Goal: Task Accomplishment & Management: Use online tool/utility

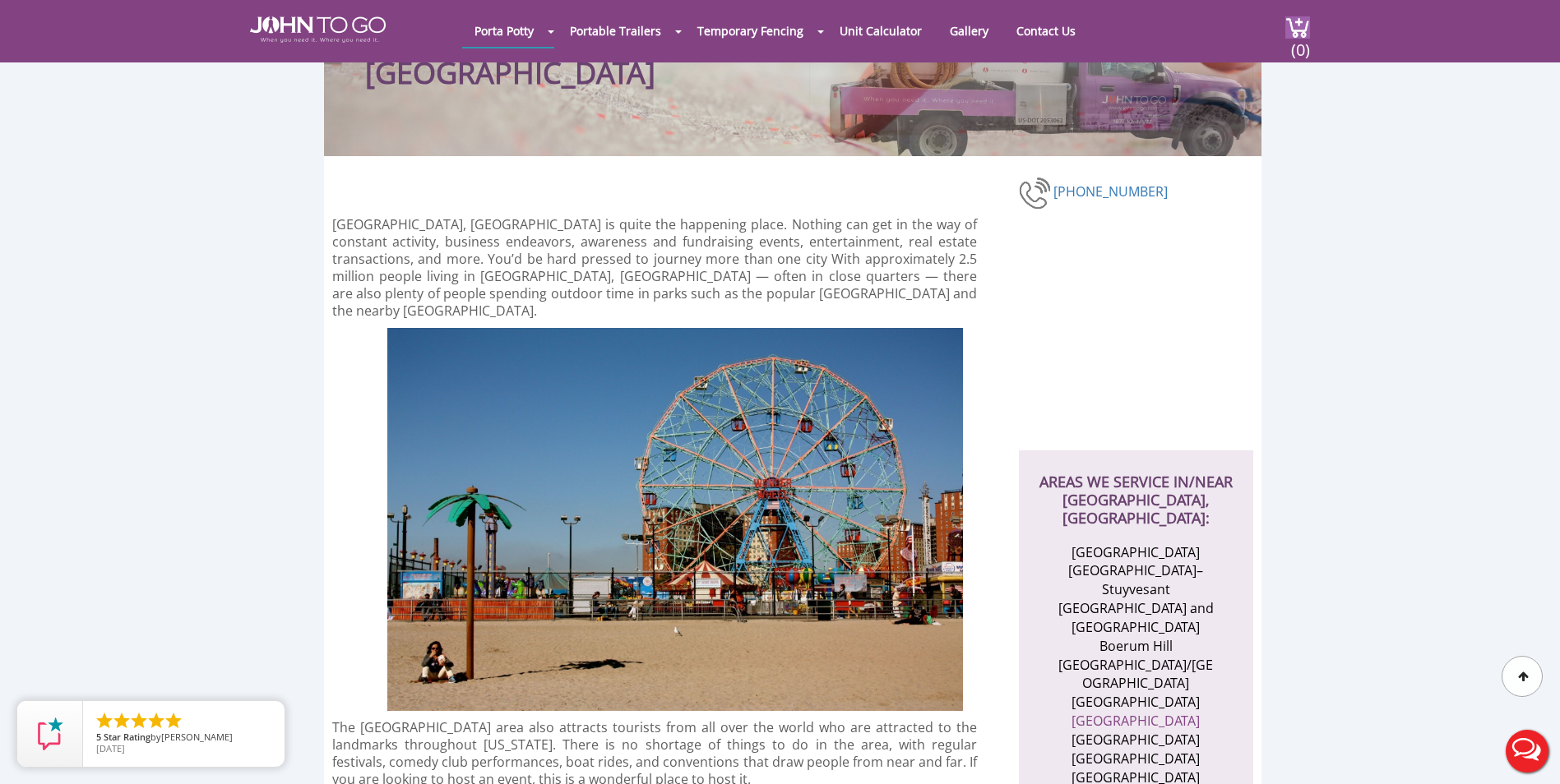
scroll to position [221, 0]
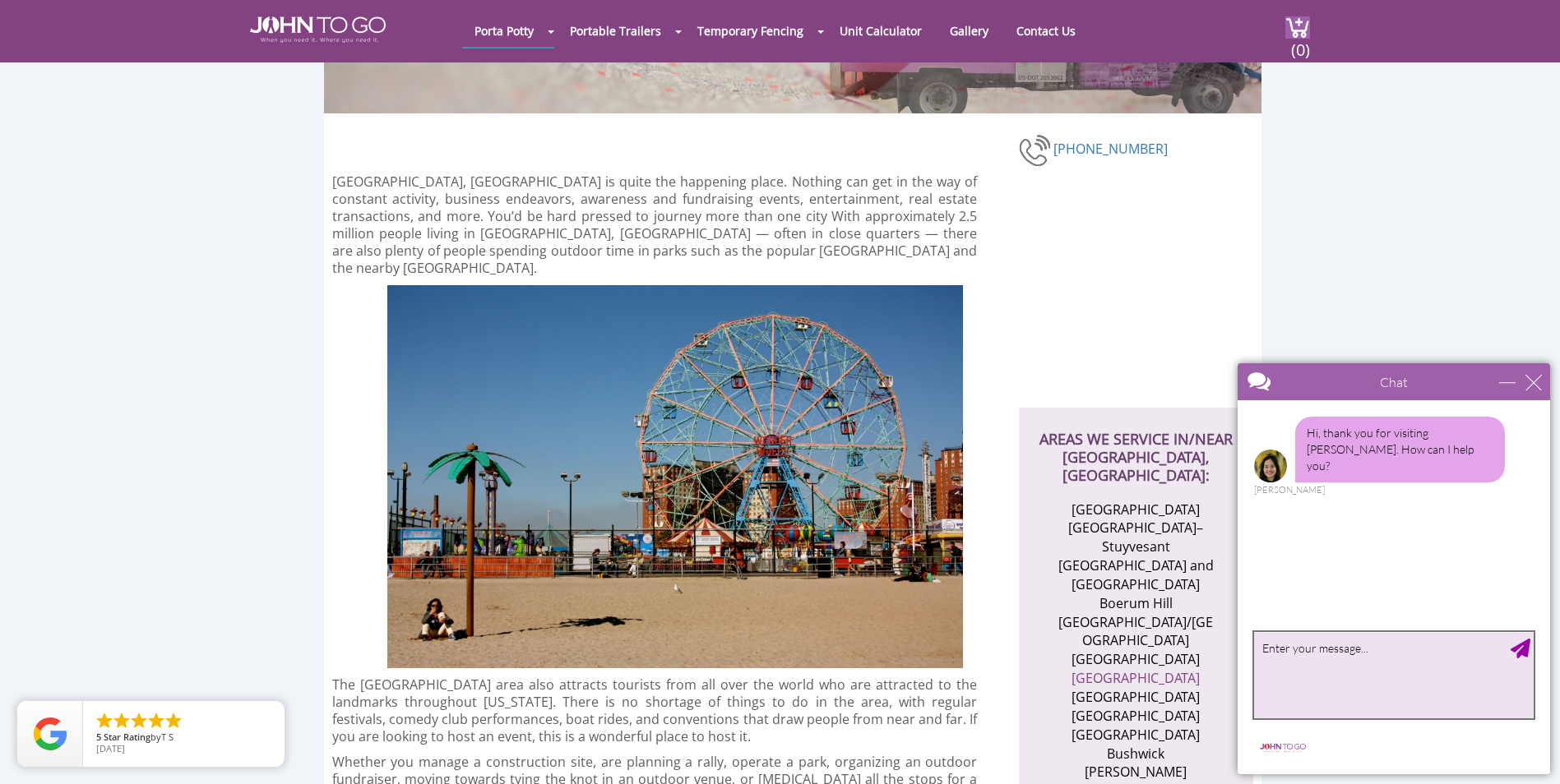
click at [1392, 682] on textarea "type your message" at bounding box center [1394, 675] width 280 height 86
type textarea "[DATE] need porta potties"
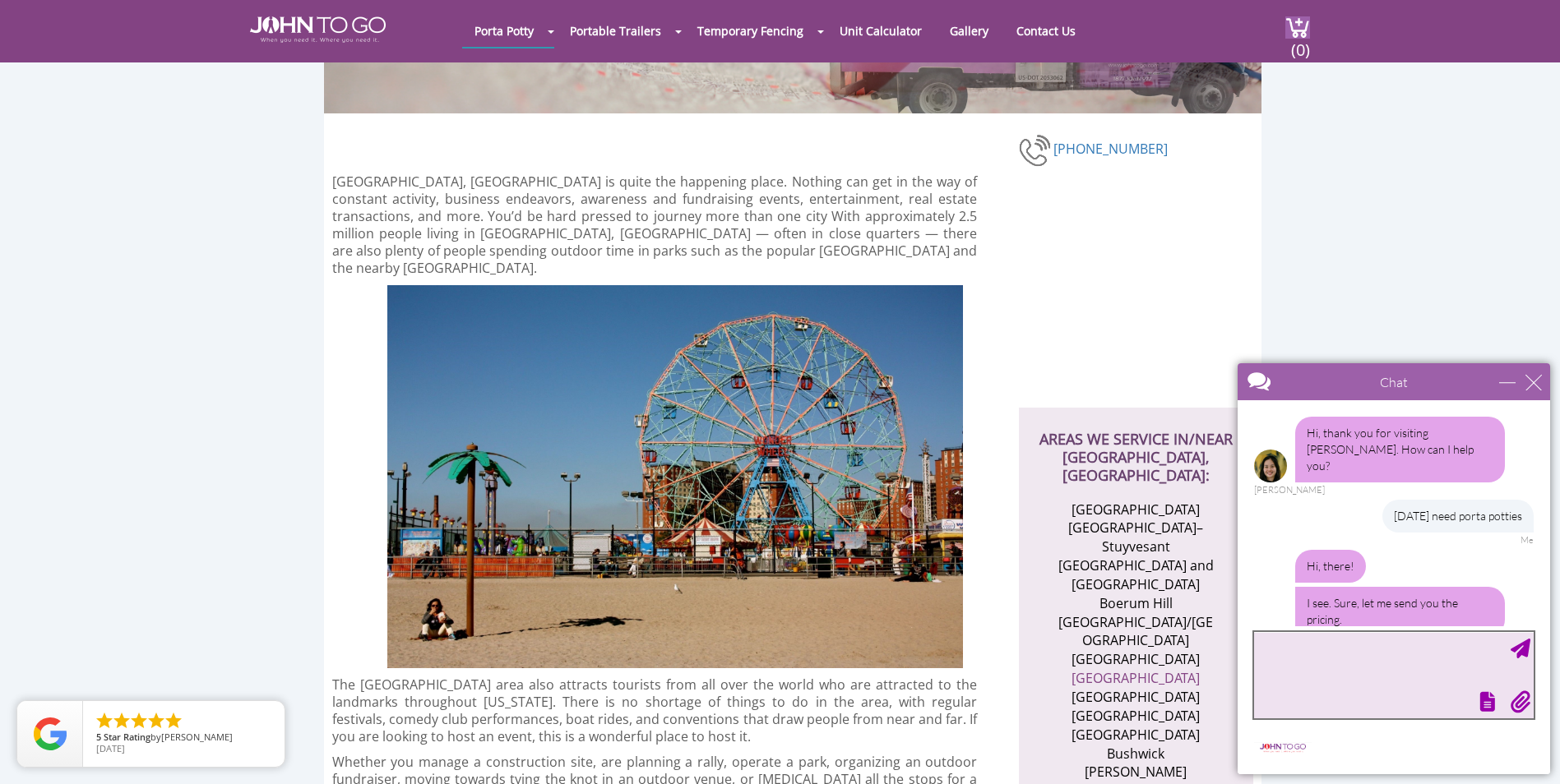
scroll to position [63, 0]
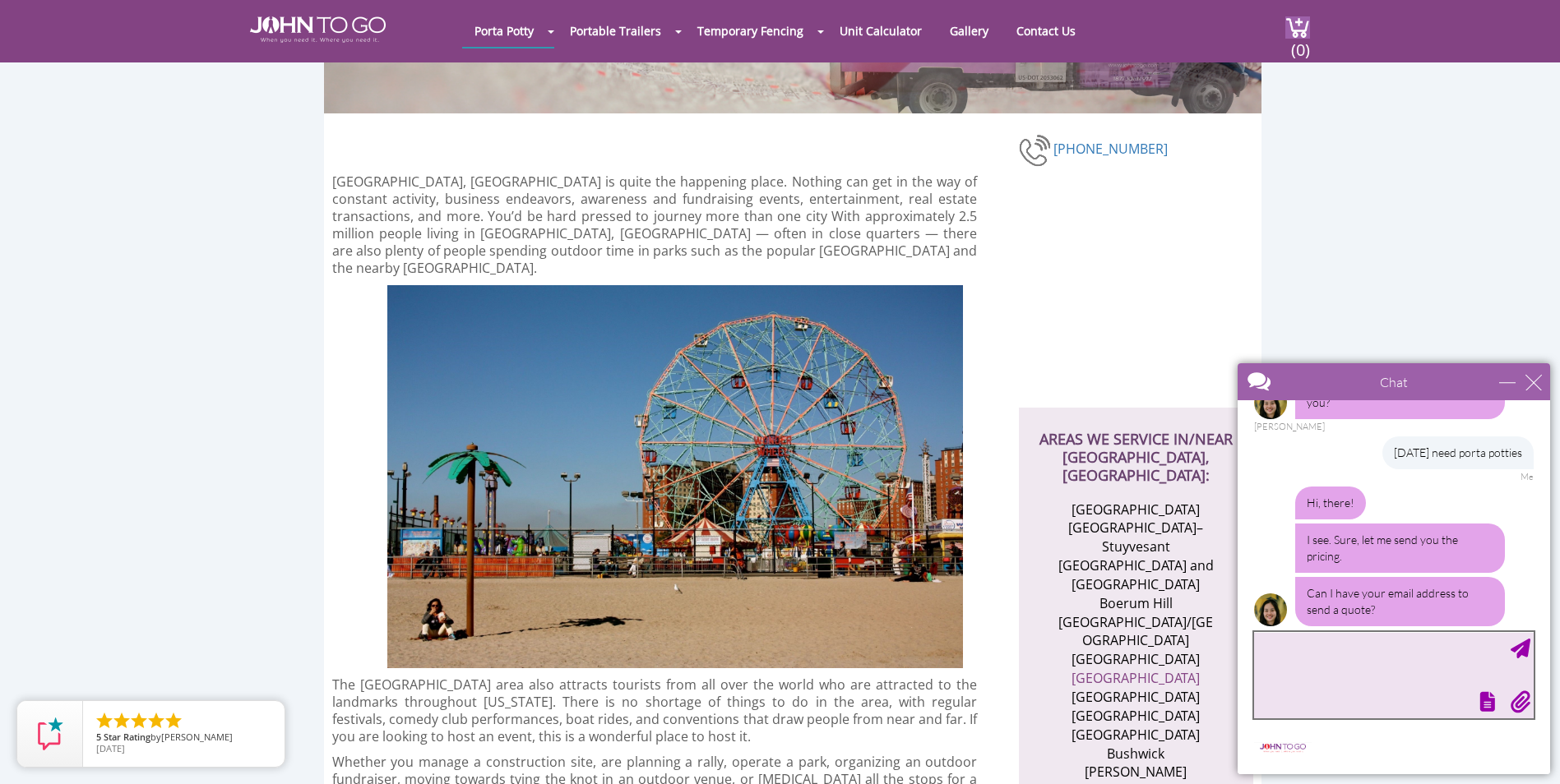
click at [1407, 682] on textarea "type your message" at bounding box center [1394, 675] width 280 height 86
type textarea "[EMAIL_ADDRESS][DOMAIN_NAME]"
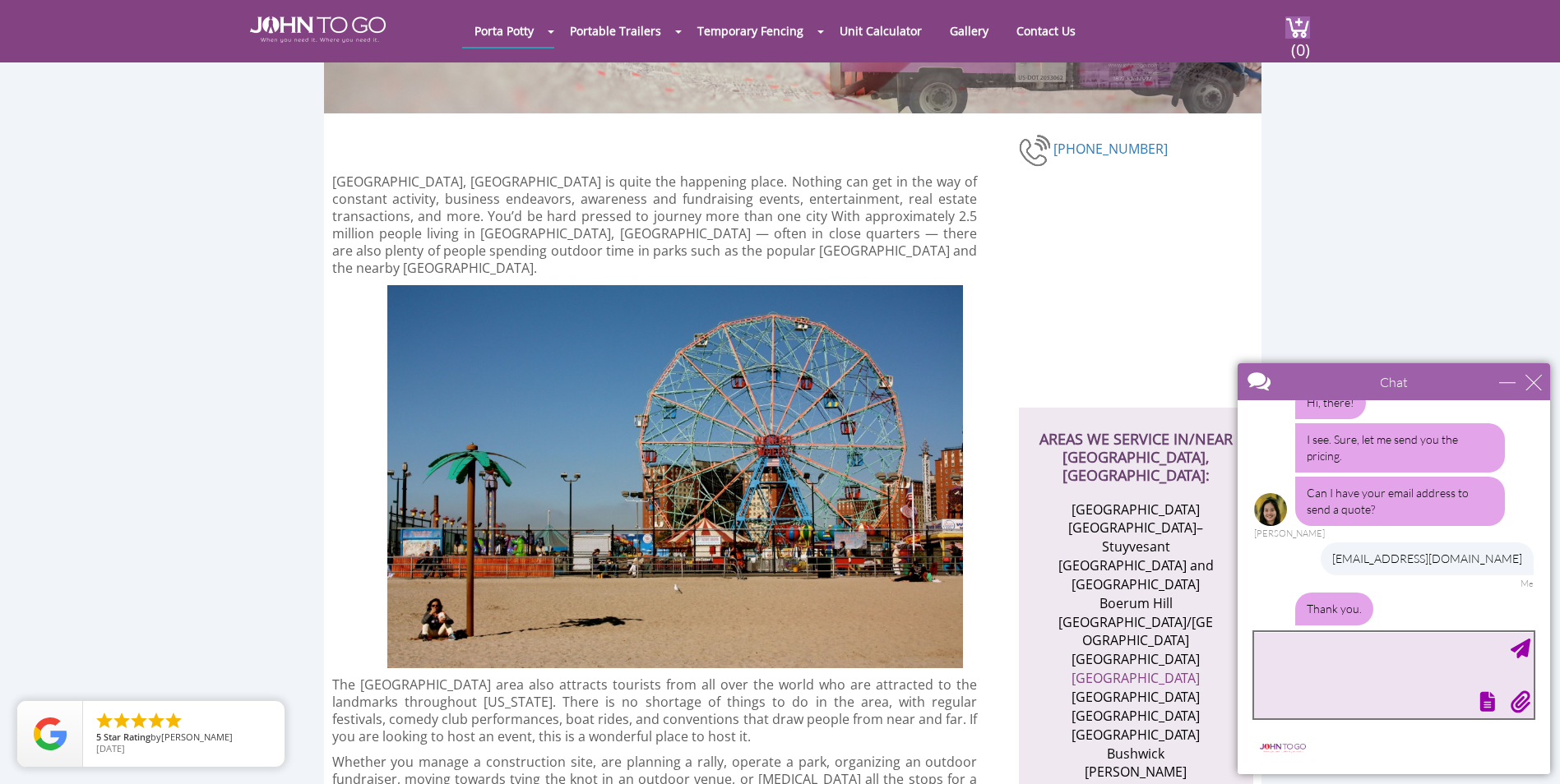
scroll to position [201, 0]
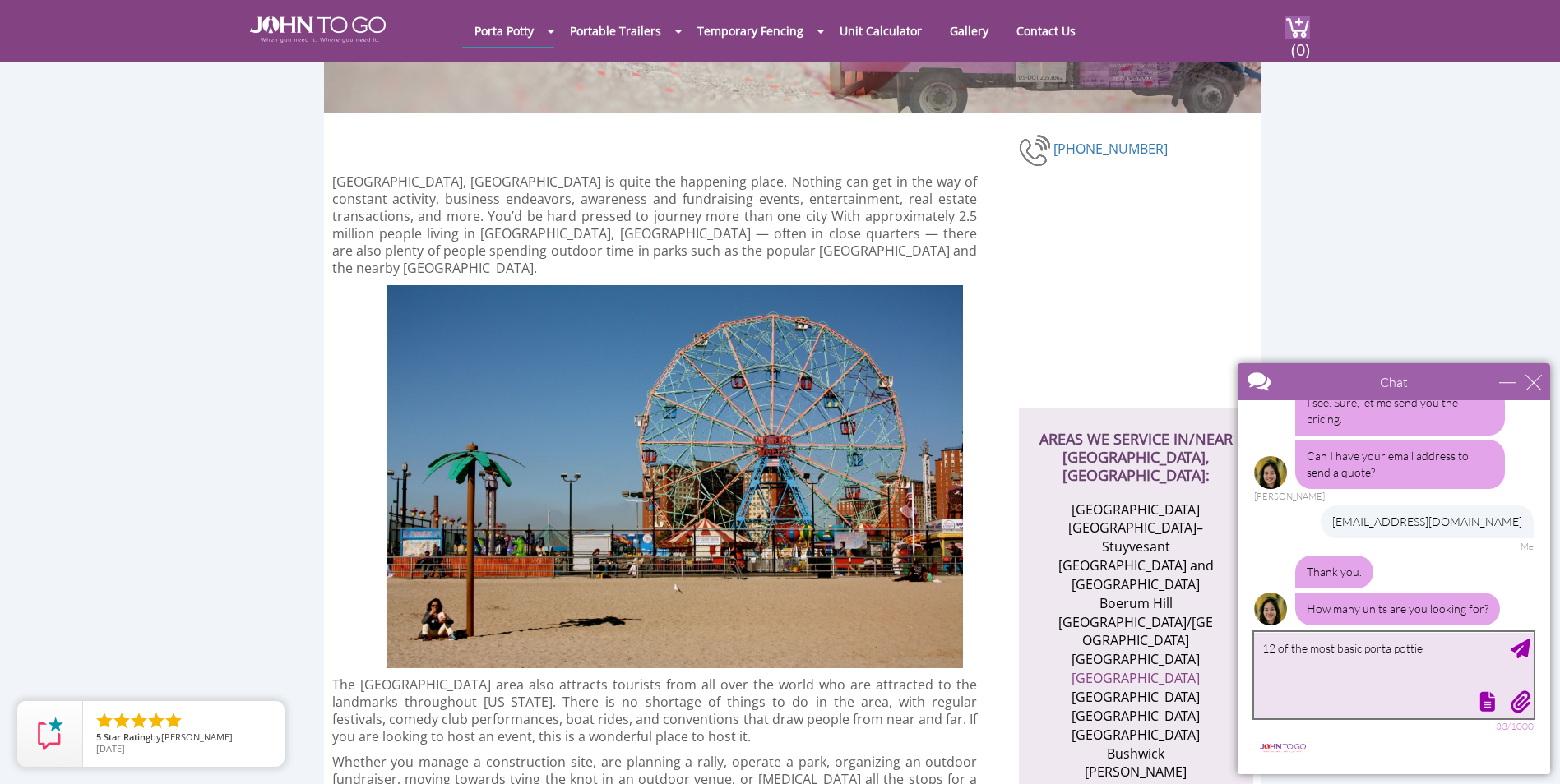
type textarea "12 of the most basic porta potties"
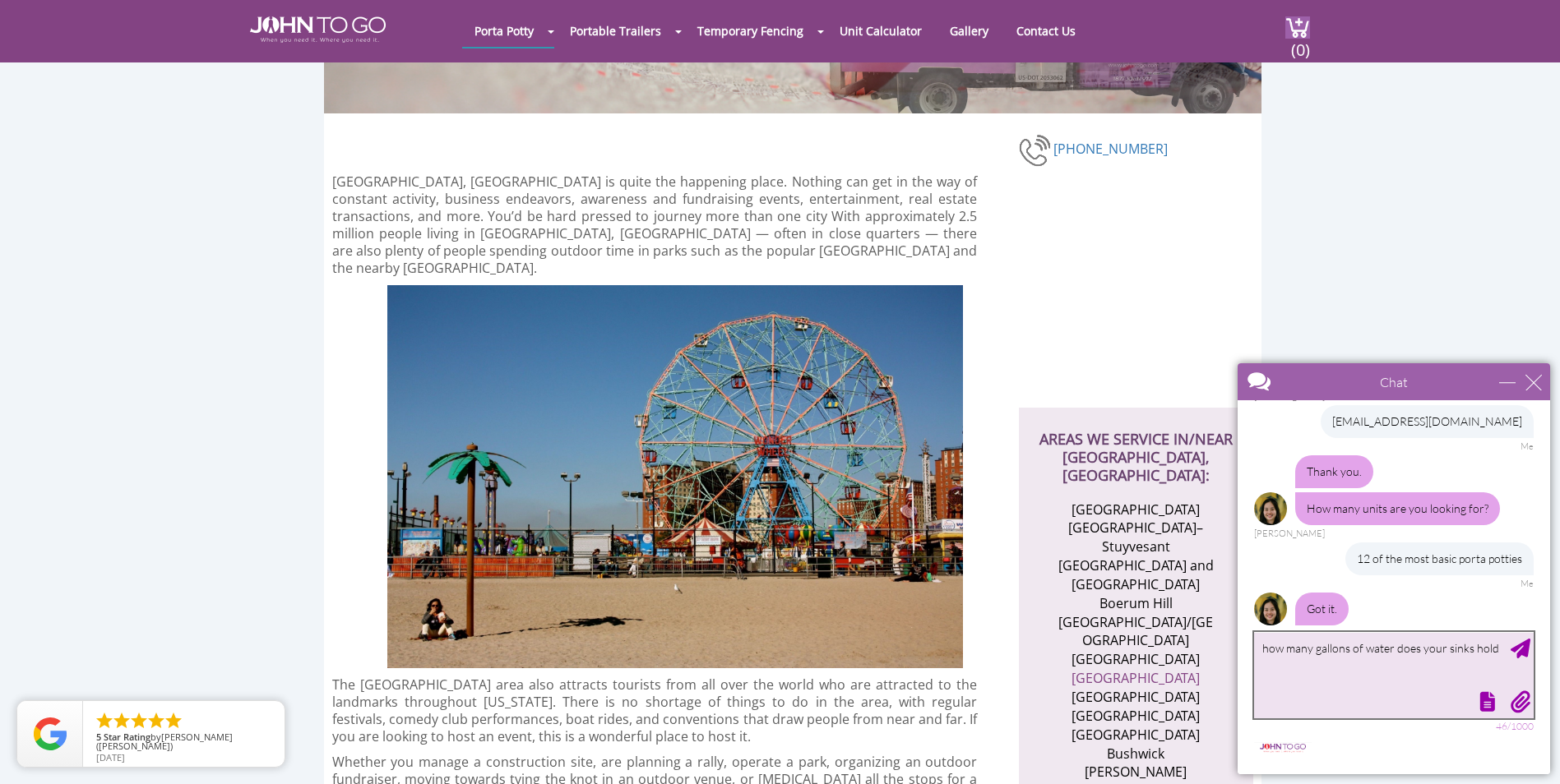
scroll to position [371, 0]
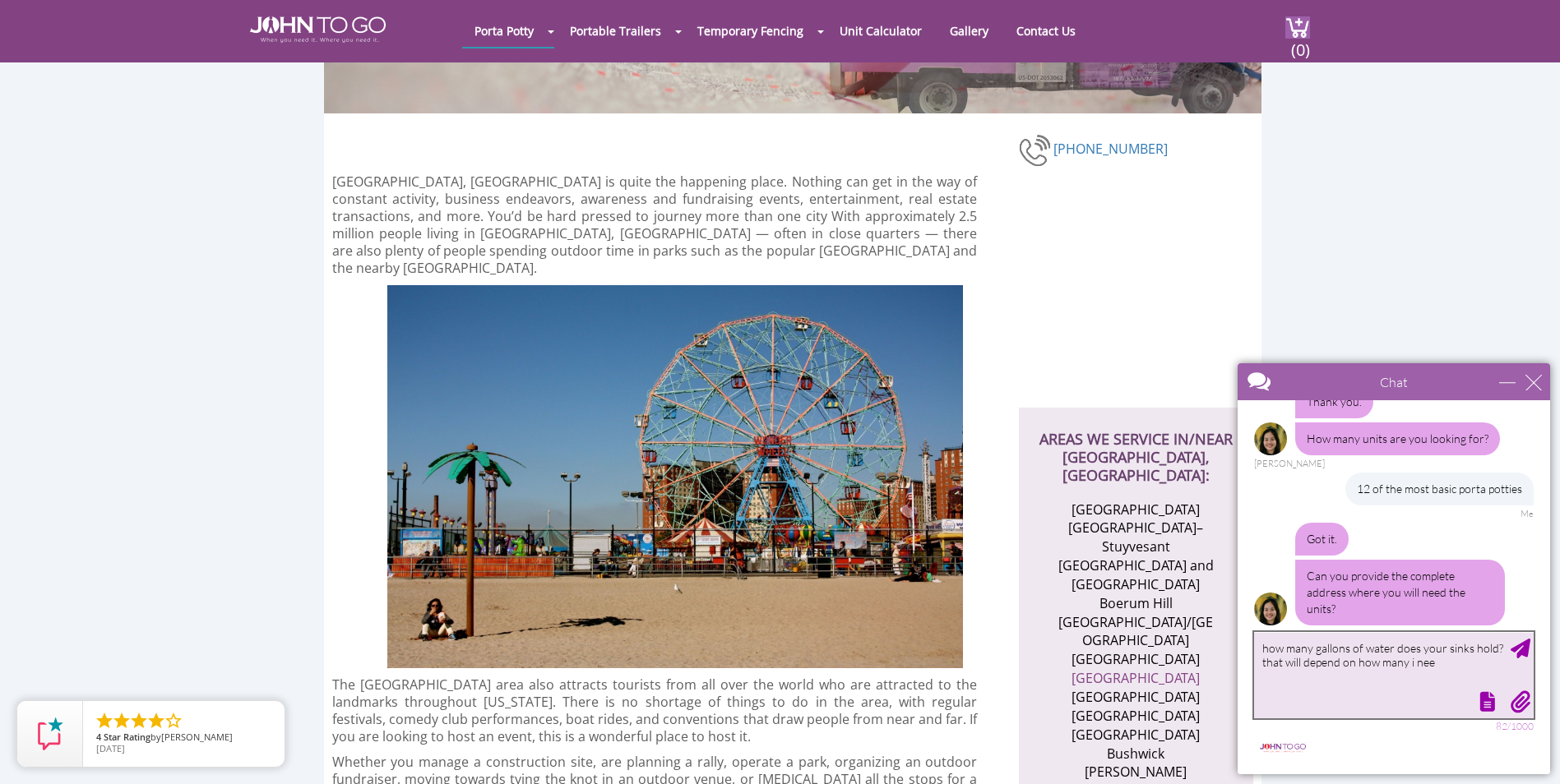
type textarea "how many gallons of water does your sinks hold? that will depend on how many i …"
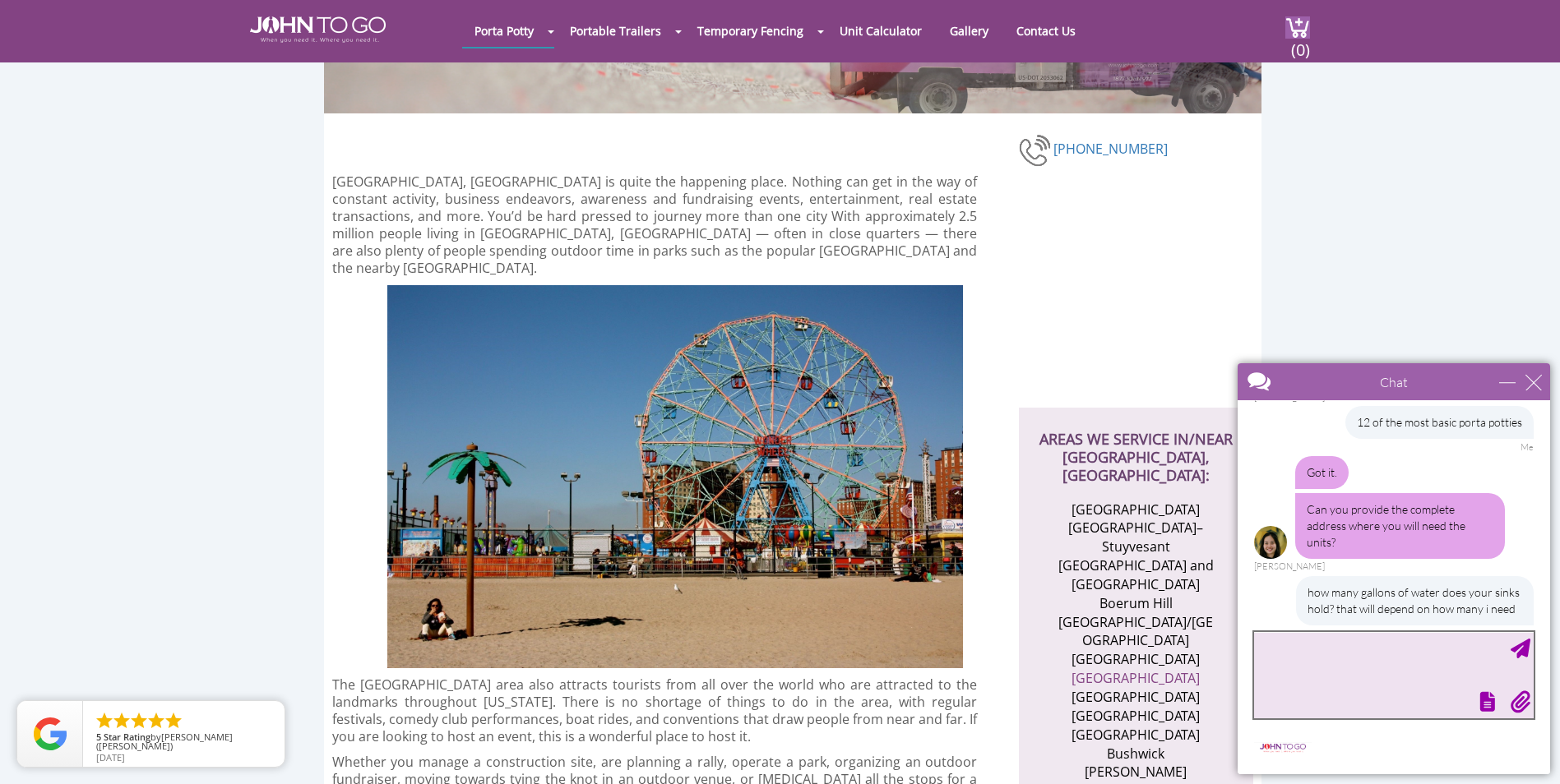
scroll to position [519, 0]
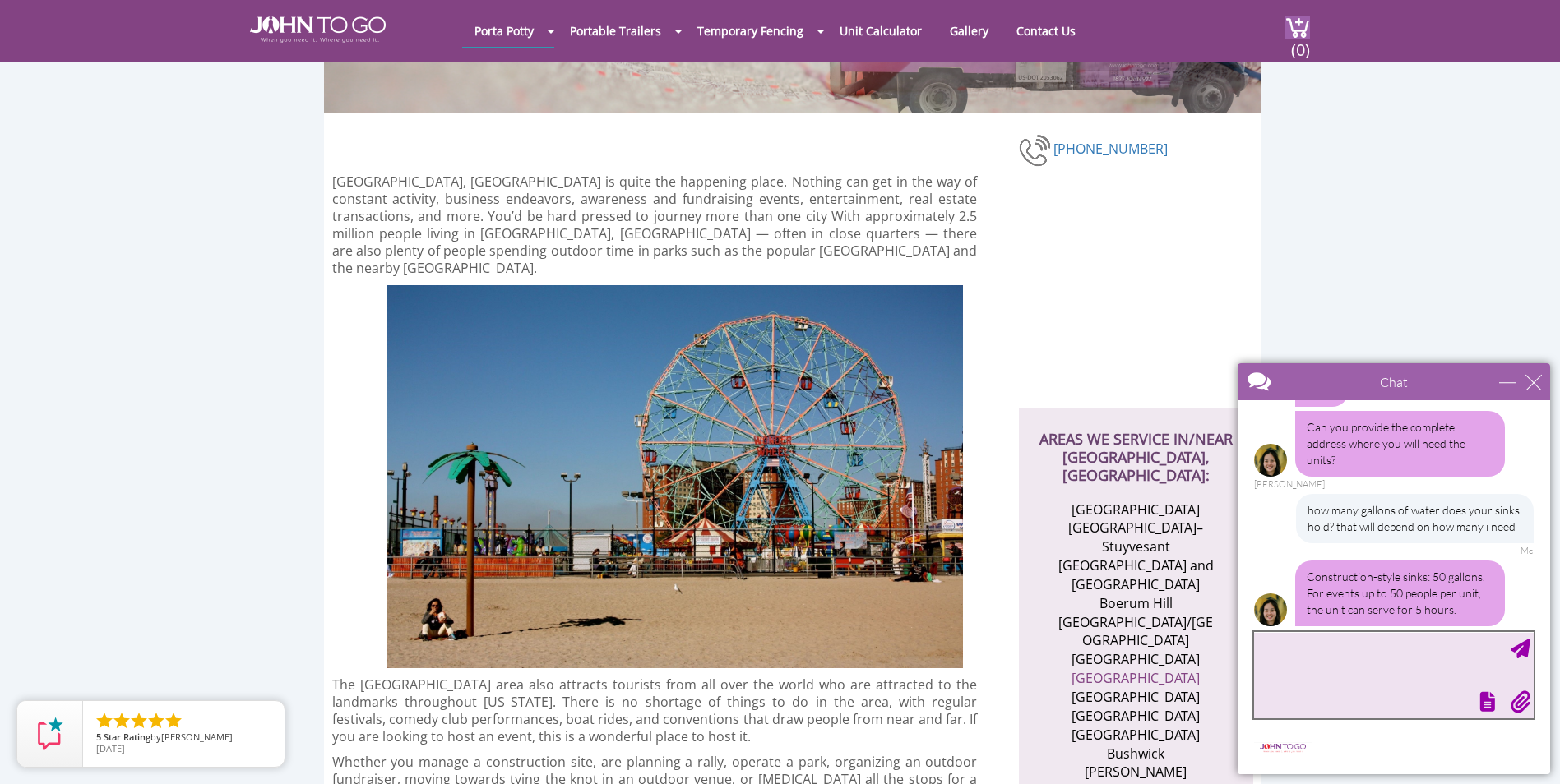
click at [1348, 667] on textarea "type your message" at bounding box center [1394, 675] width 280 height 86
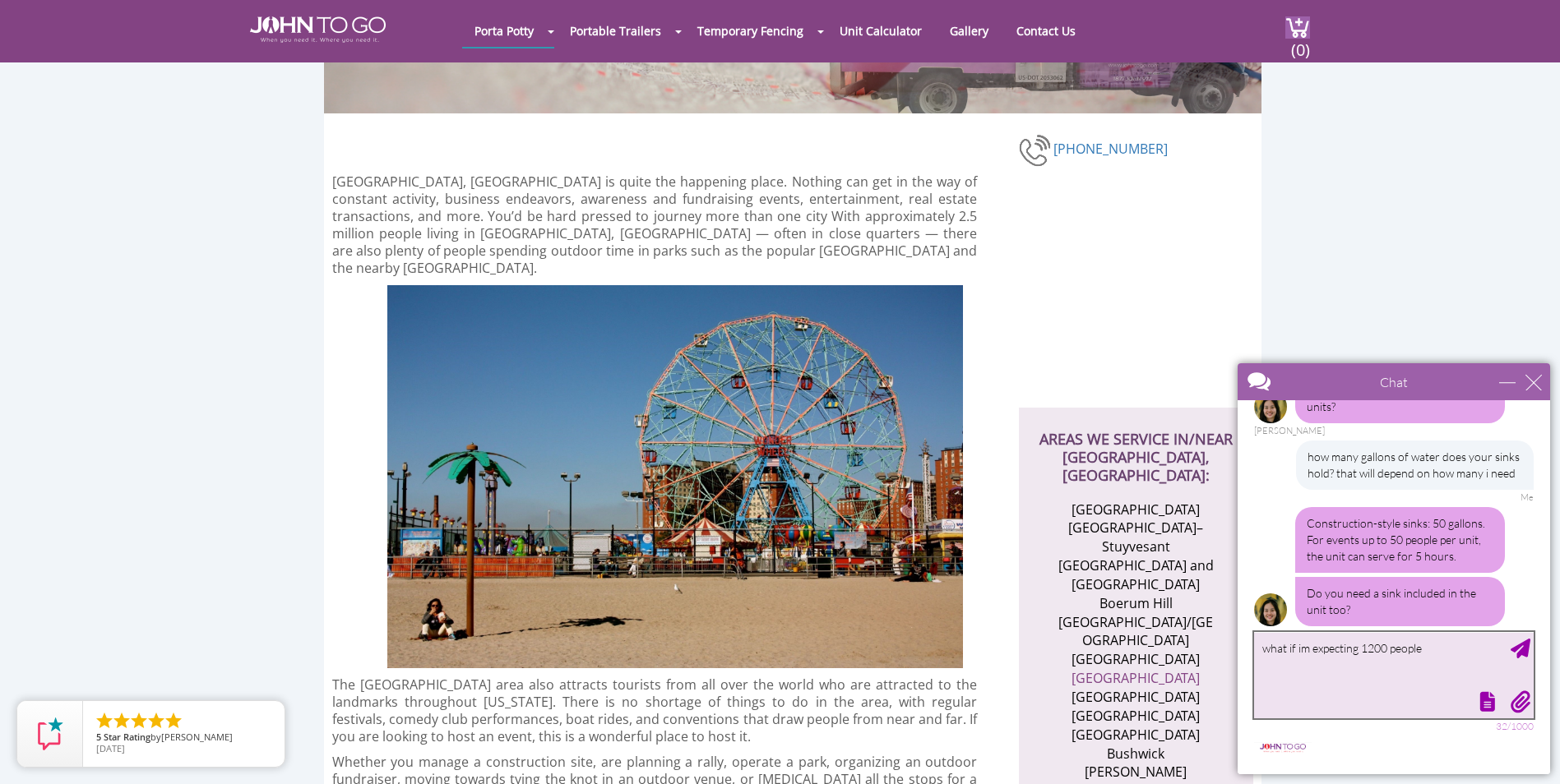
type textarea "what if im expecting 1200 people?"
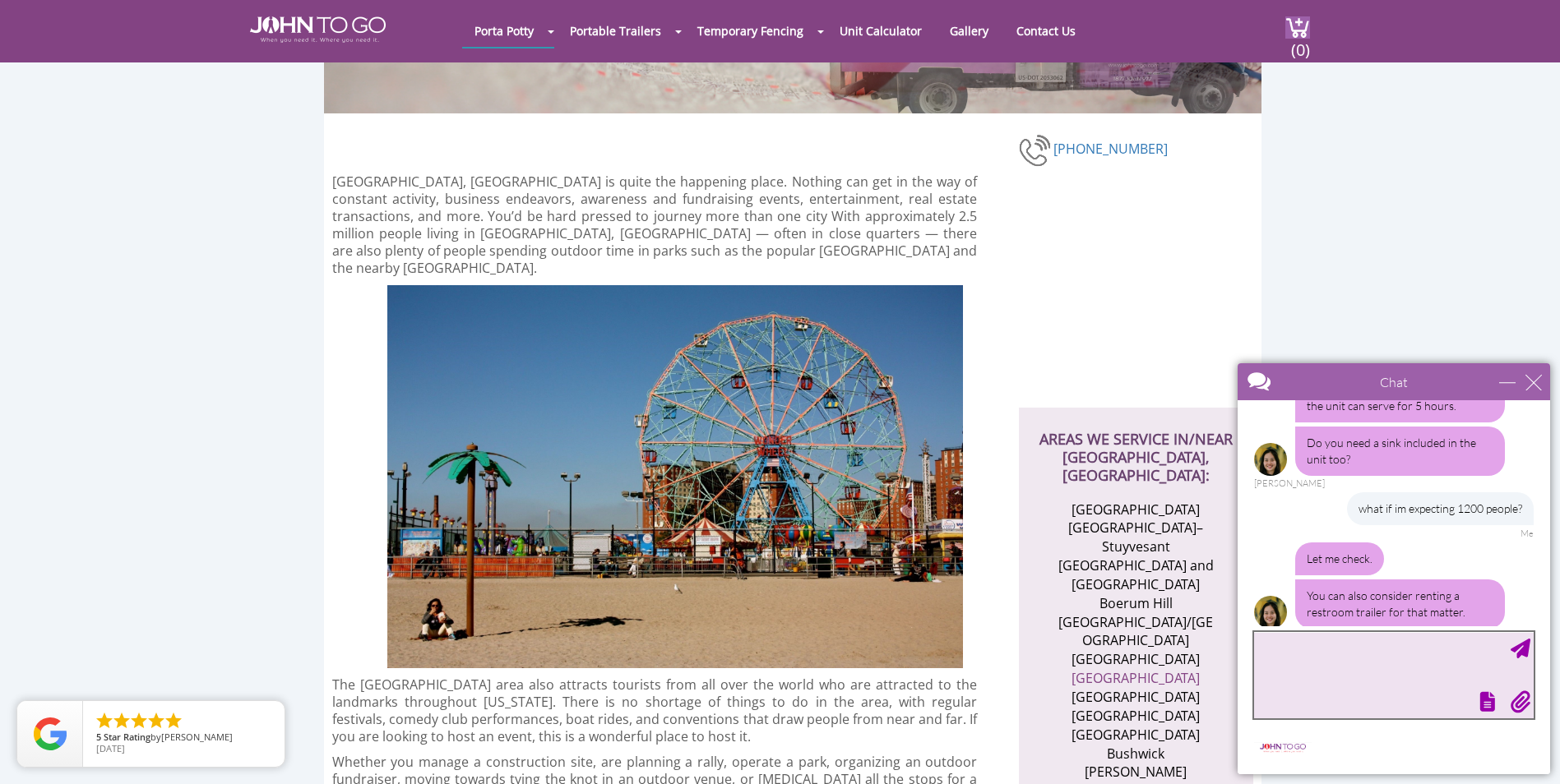
scroll to position [727, 0]
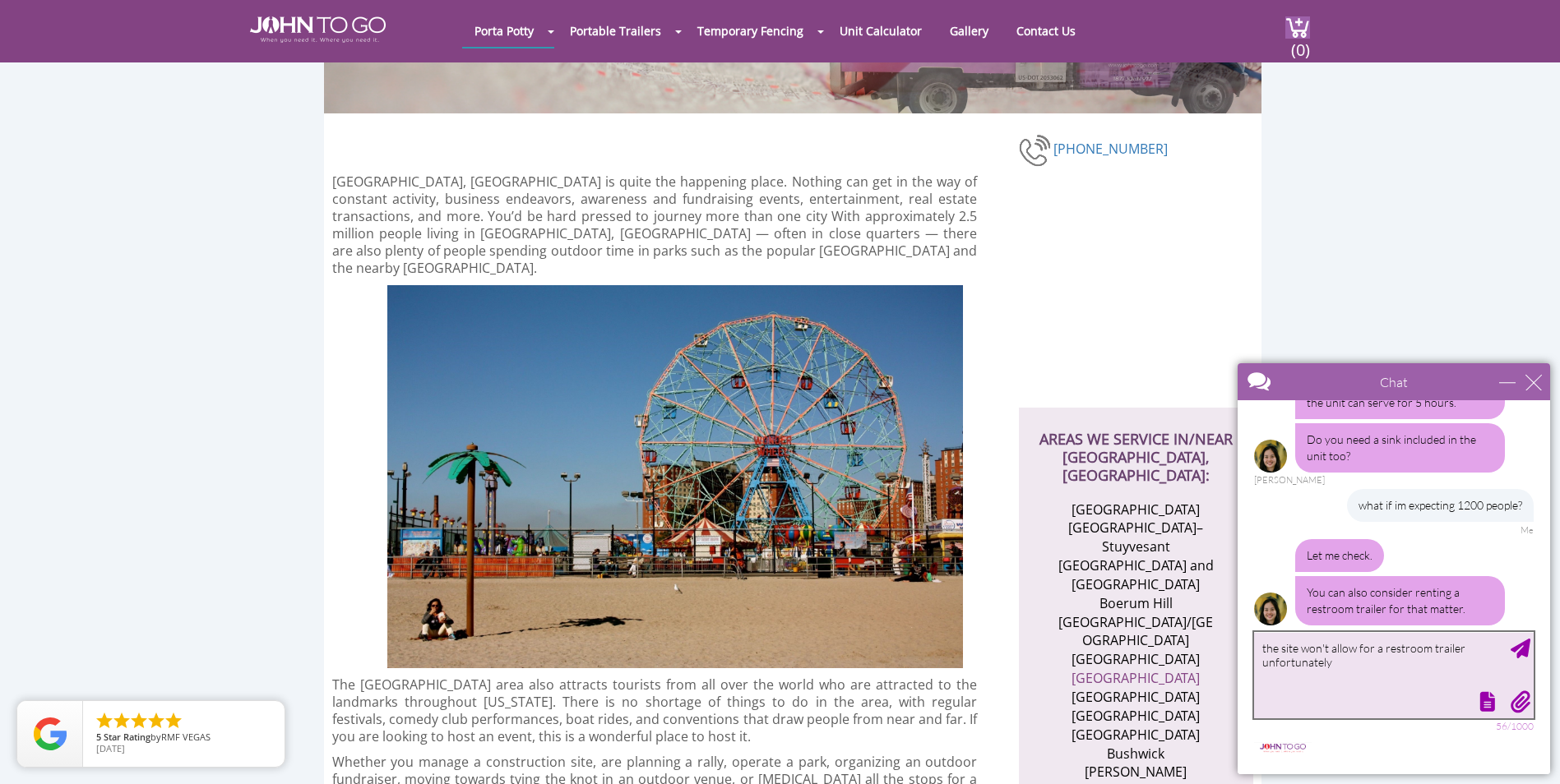
type textarea "the site won't allow for a restroom trailer unfortunately"
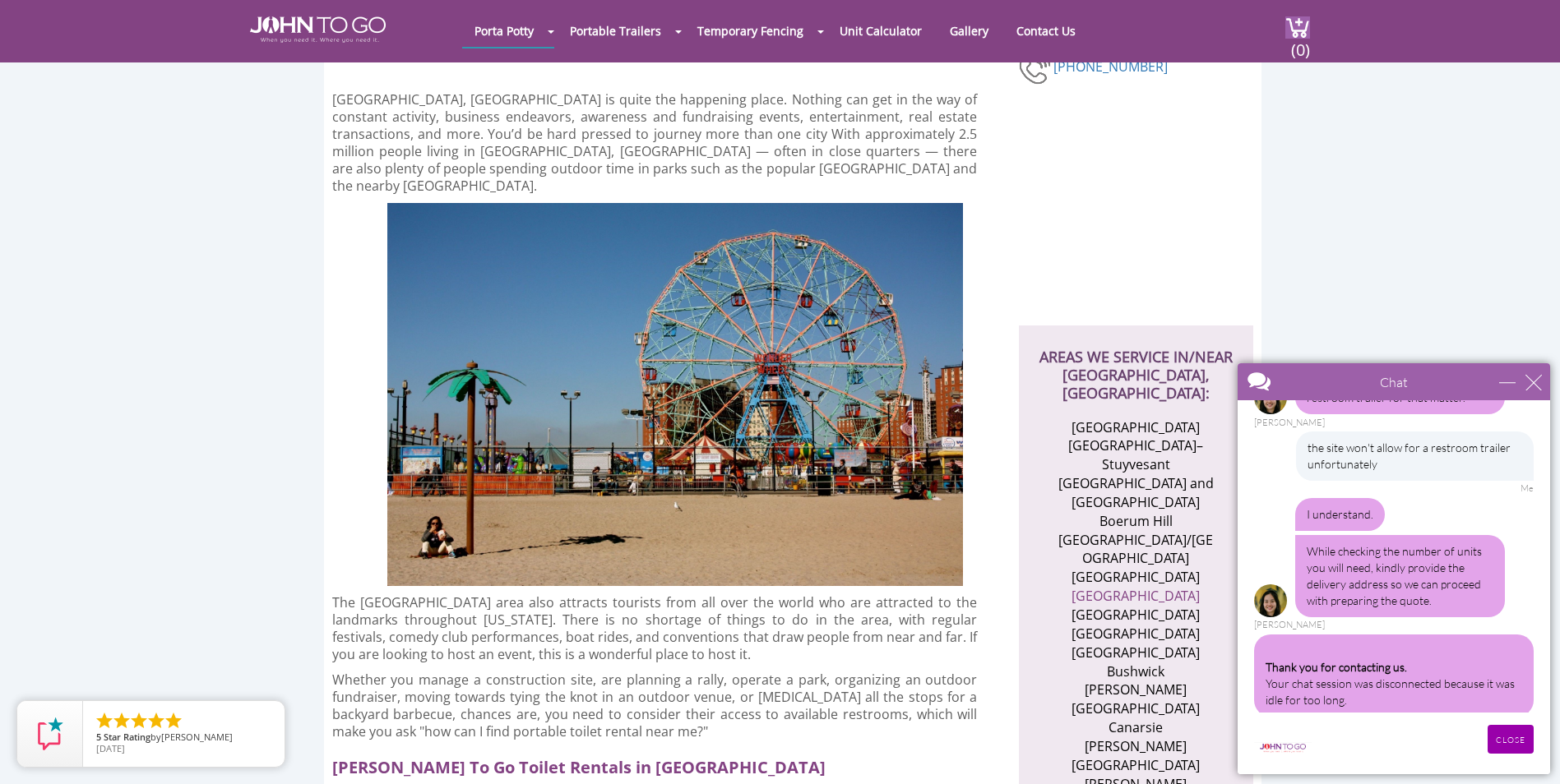
scroll to position [550, 0]
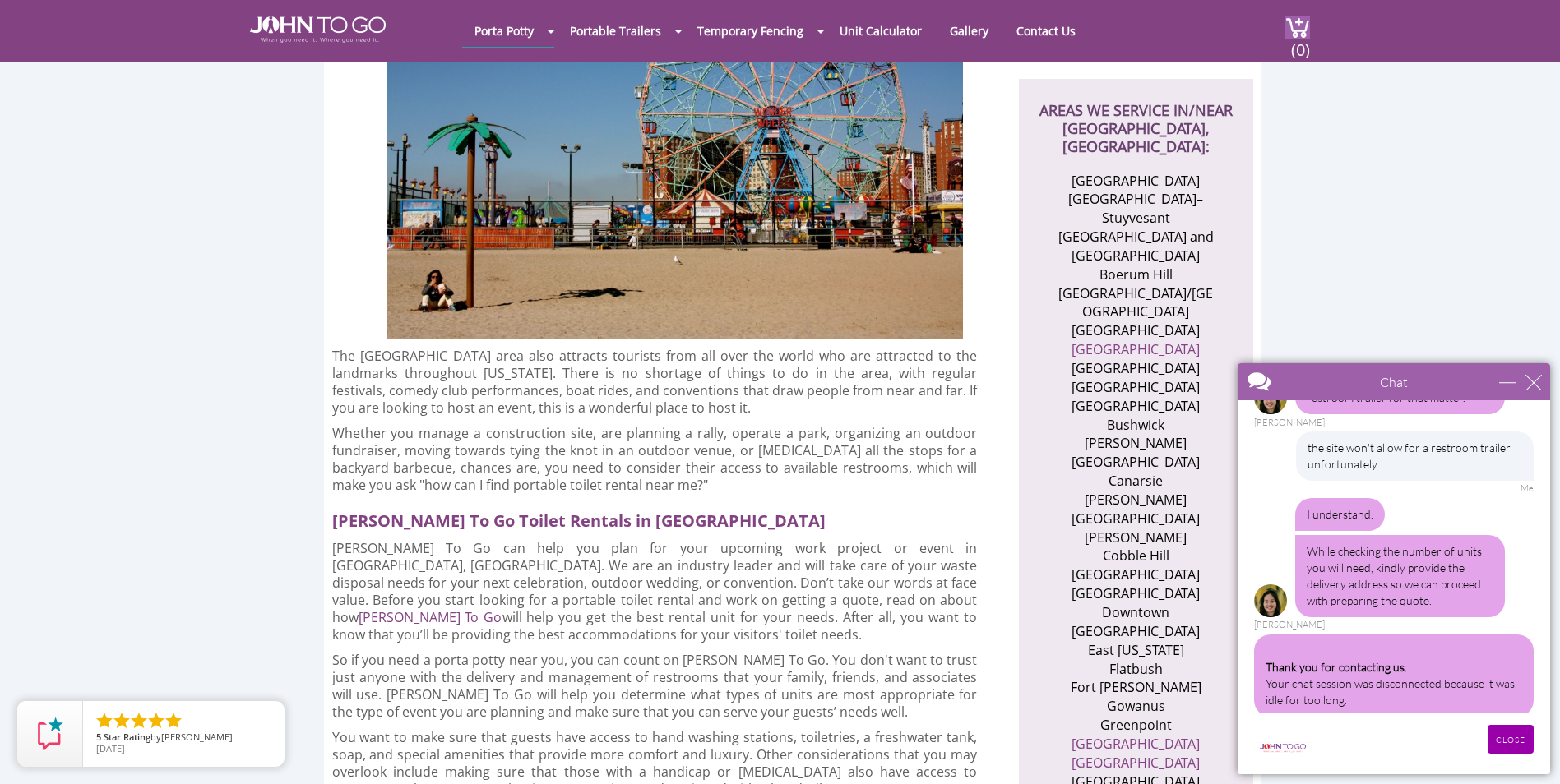
click at [1351, 748] on div "CLOSE RETURN TO CHAT CANCEL UPLOAD MESSAGE NOT FOUND: [EN][63]. MESSAGE NOT FOU…" at bounding box center [1424, 739] width 218 height 29
click at [1518, 741] on input "CLOSE" at bounding box center [1510, 739] width 46 height 29
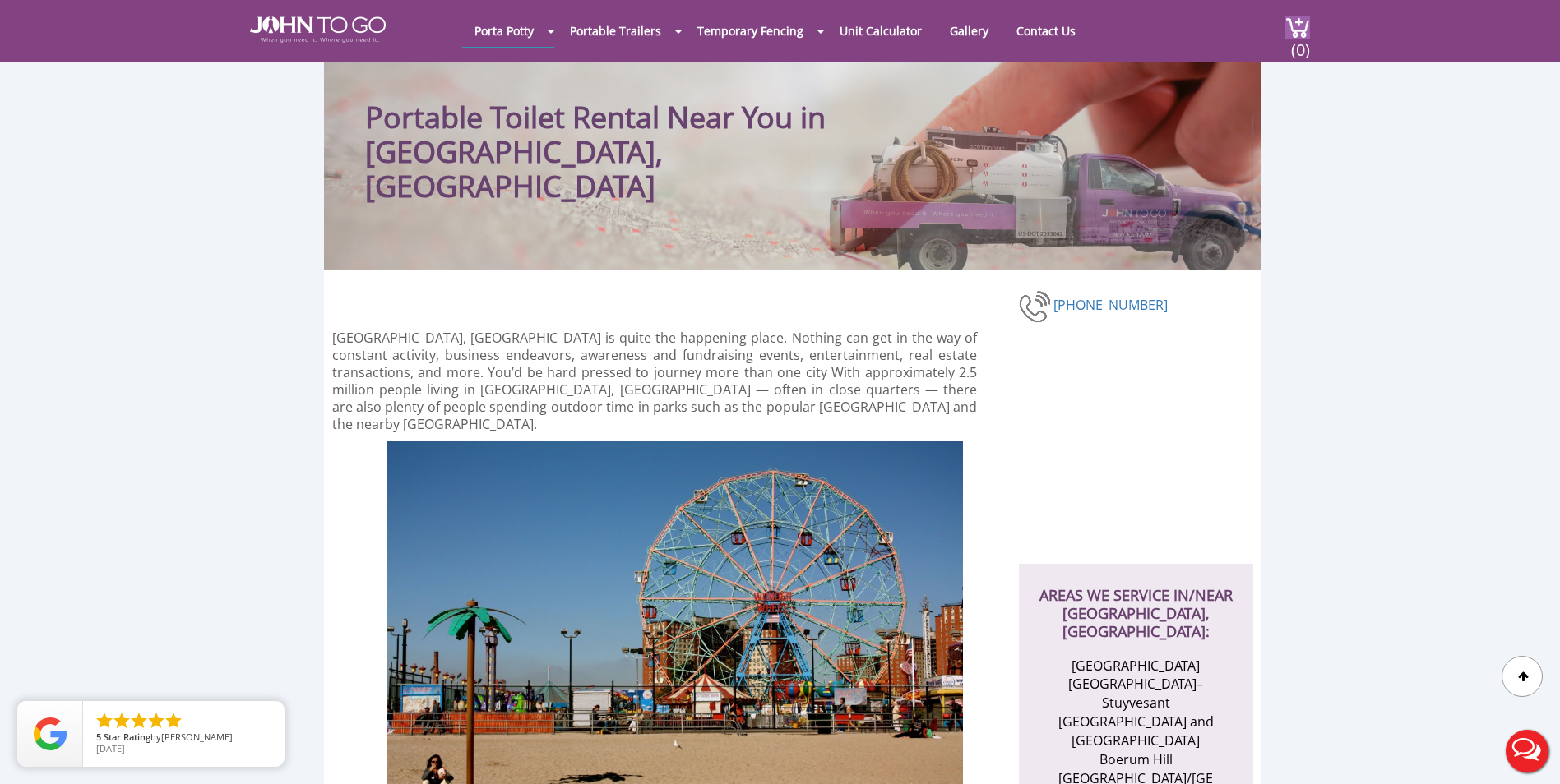
scroll to position [0, 0]
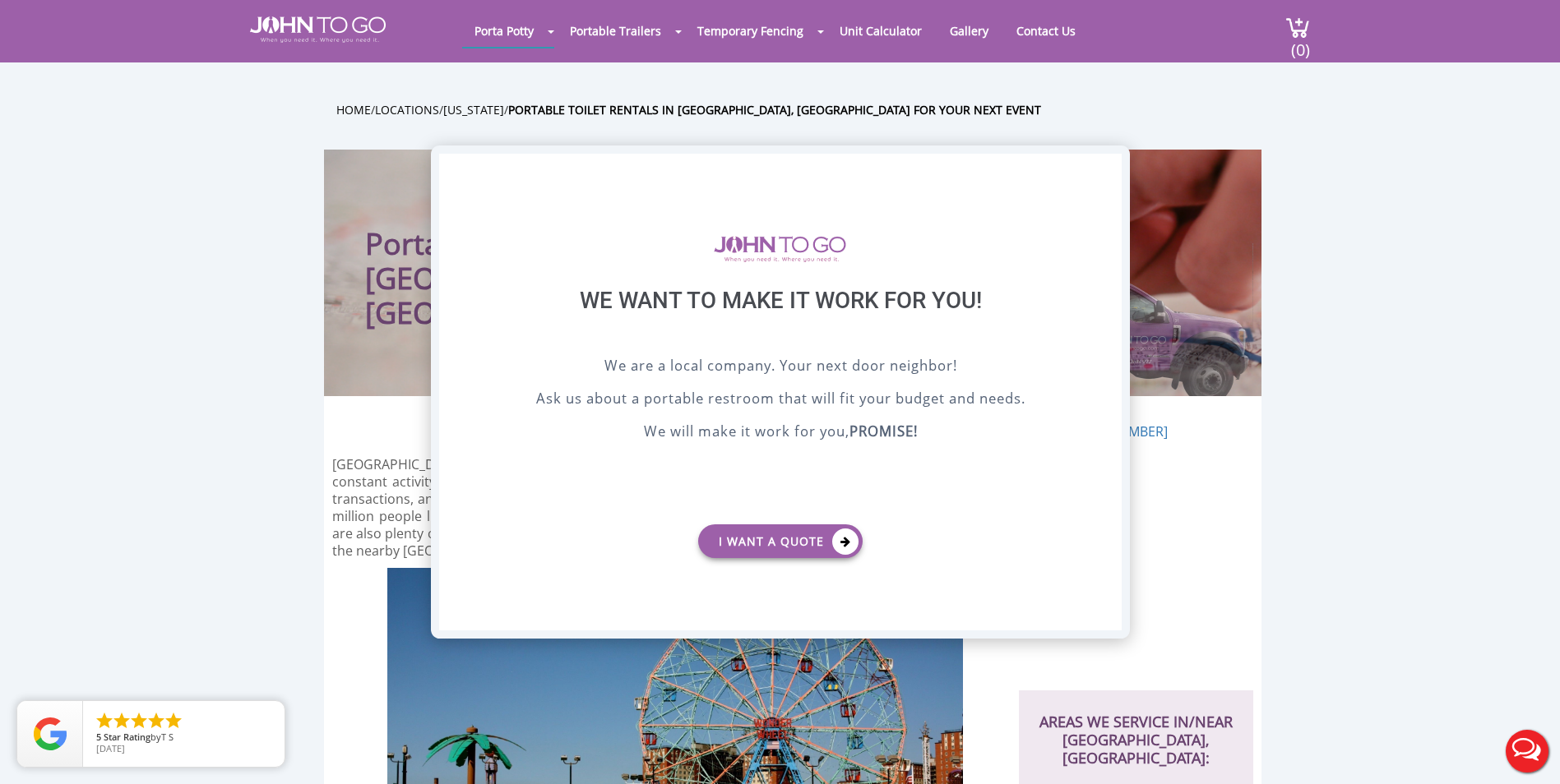
click at [1112, 163] on div "X" at bounding box center [1107, 168] width 25 height 28
